Goal: Find contact information: Find contact information

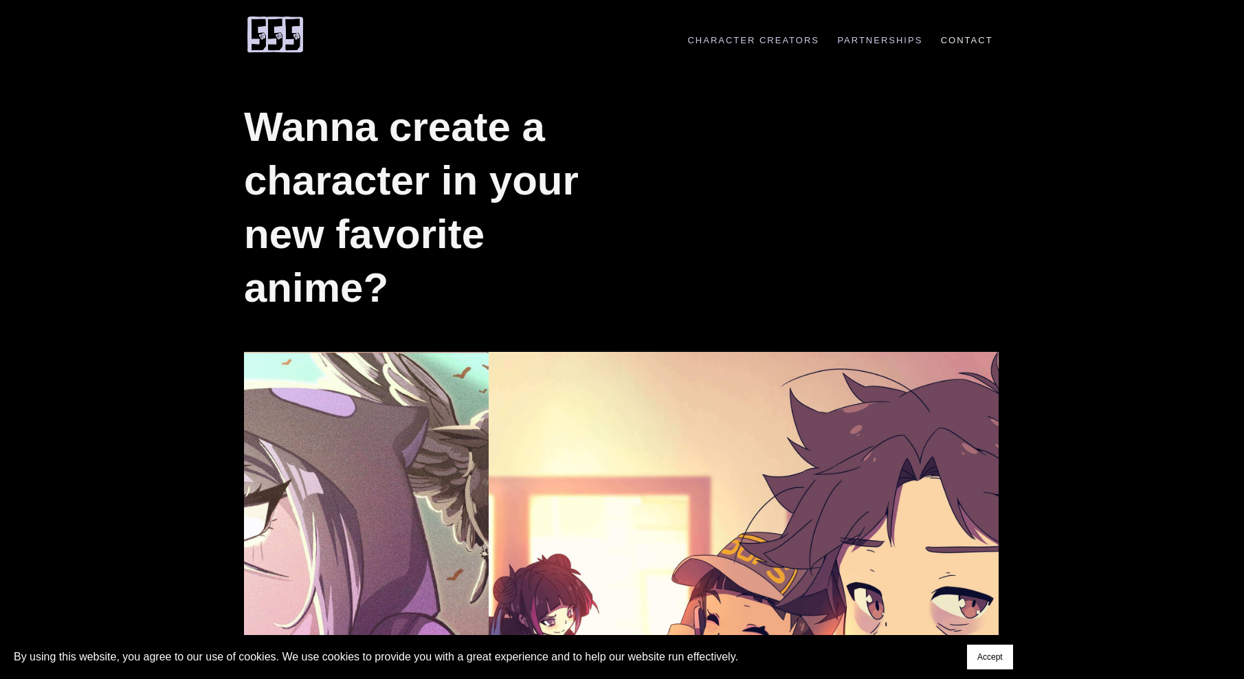
click at [956, 38] on link "Contact" at bounding box center [966, 40] width 67 height 10
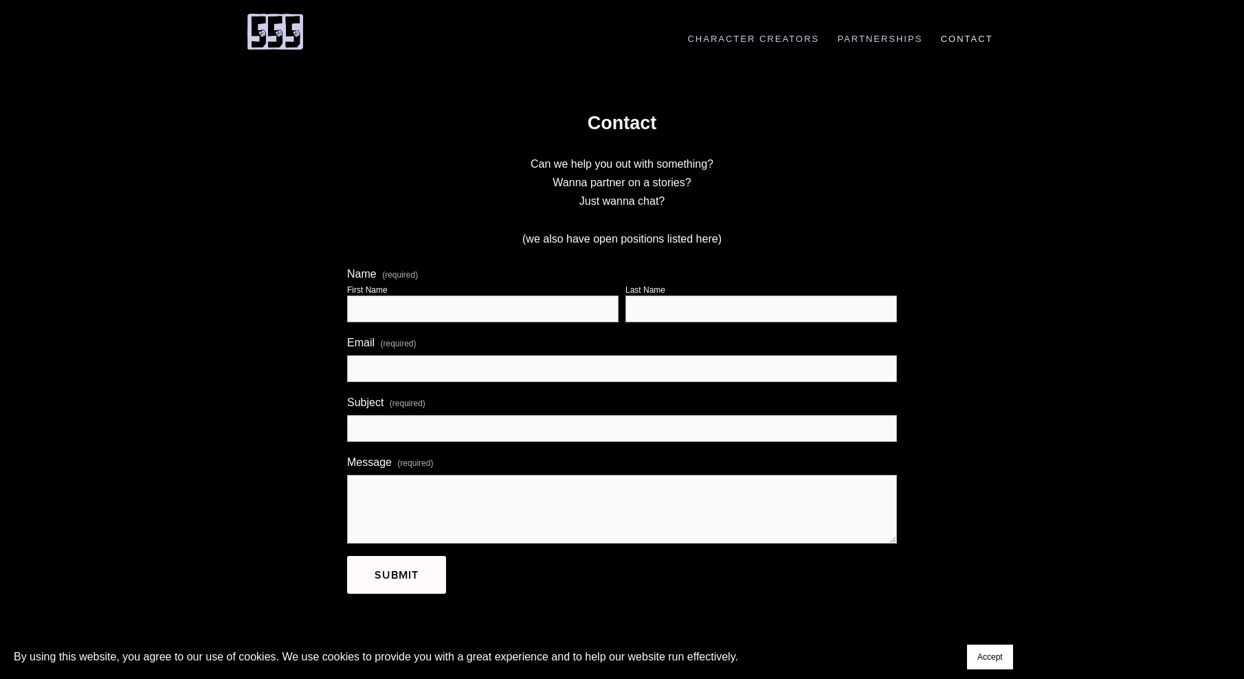
scroll to position [122, 0]
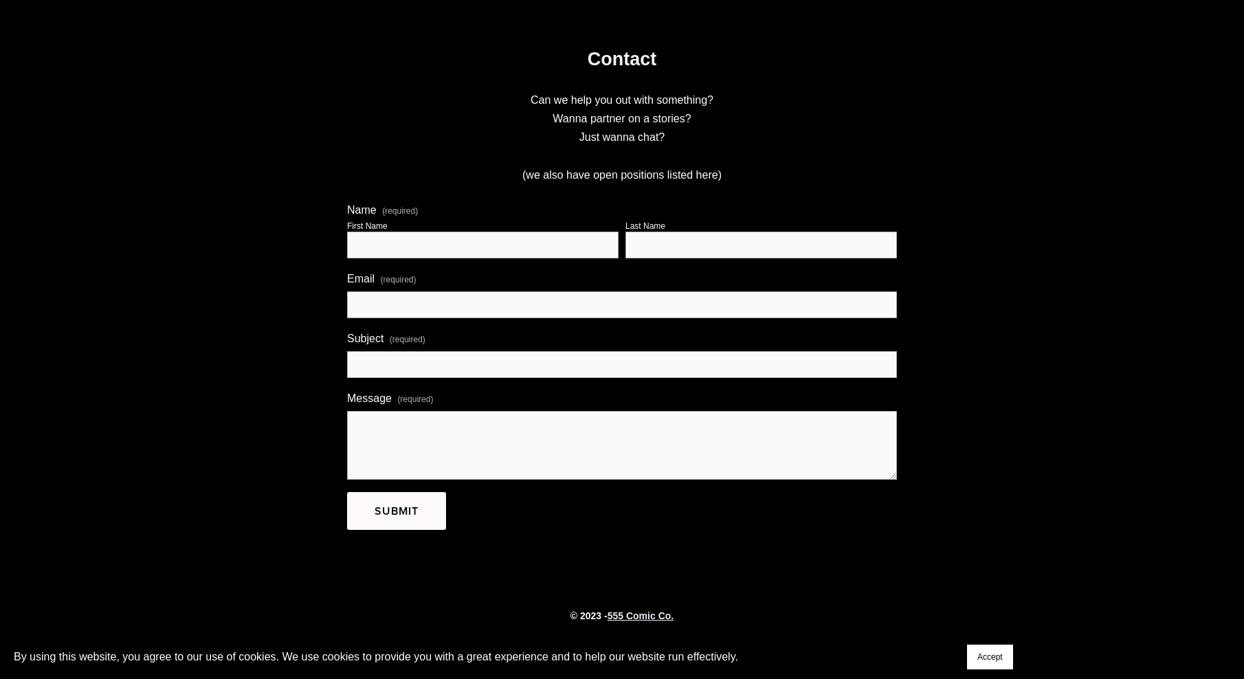
click at [647, 616] on strong "555 Comic Co." at bounding box center [640, 615] width 66 height 11
